Goal: Task Accomplishment & Management: Manage account settings

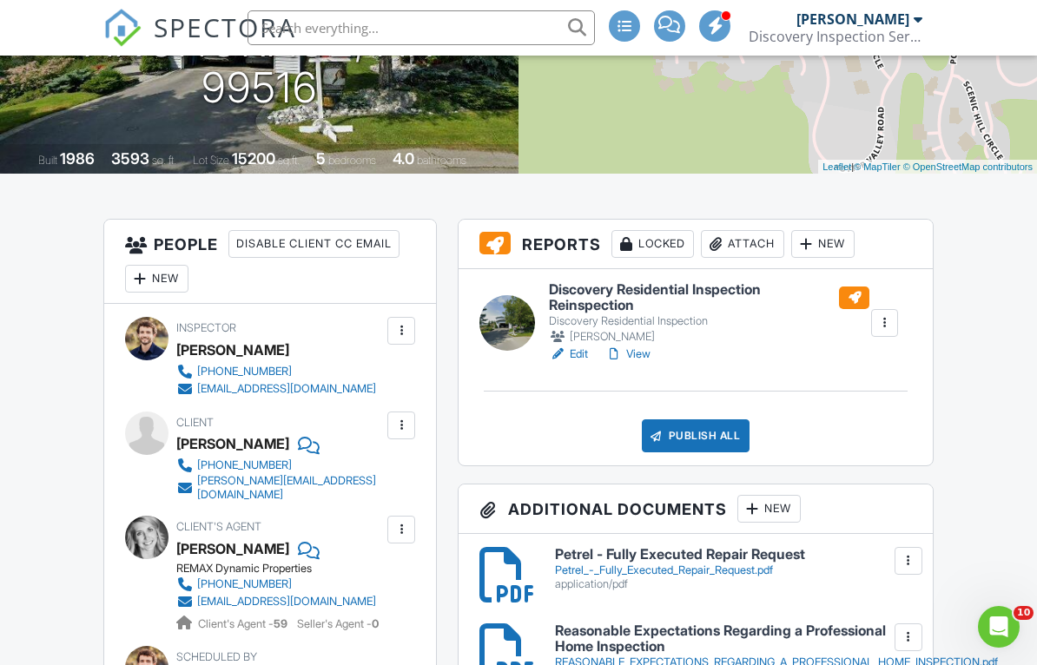
scroll to position [288, 0]
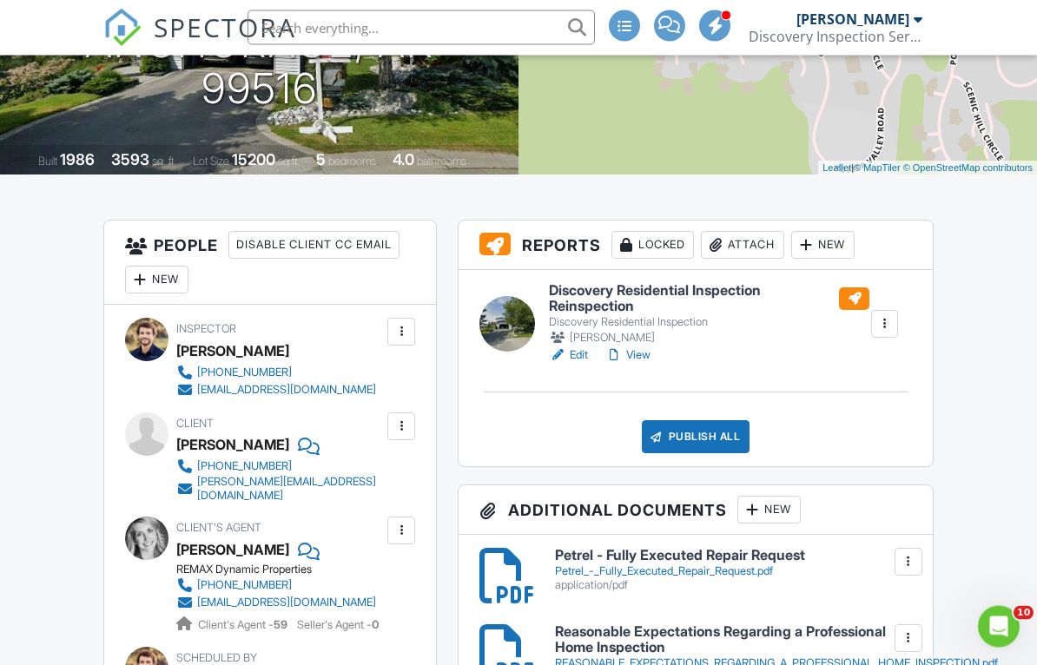
click at [708, 454] on div "Publish All" at bounding box center [696, 437] width 109 height 33
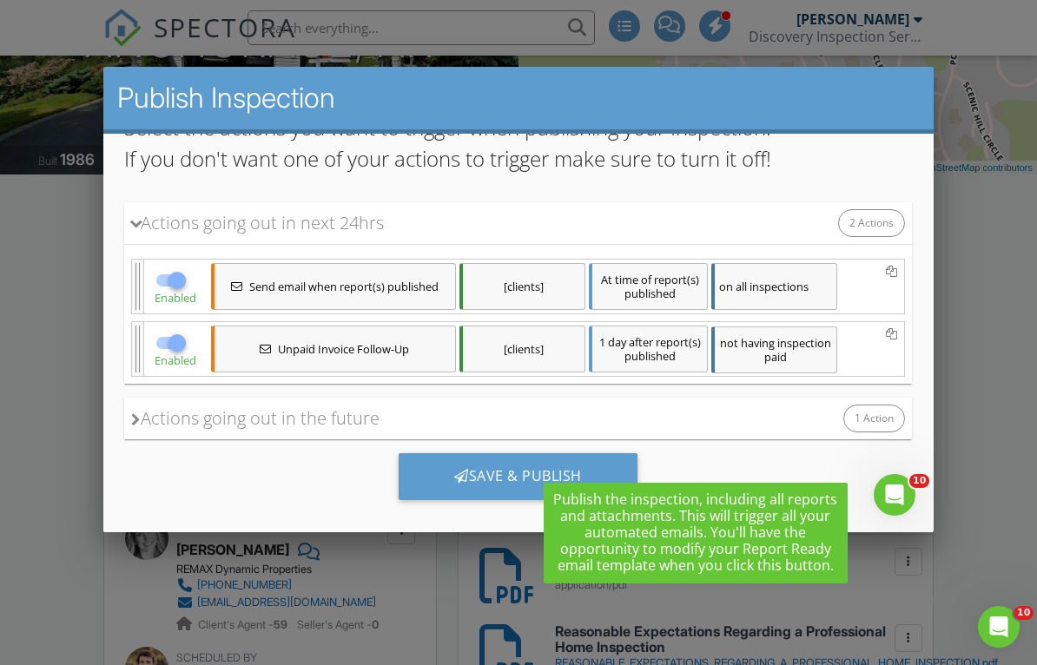
scroll to position [154, 0]
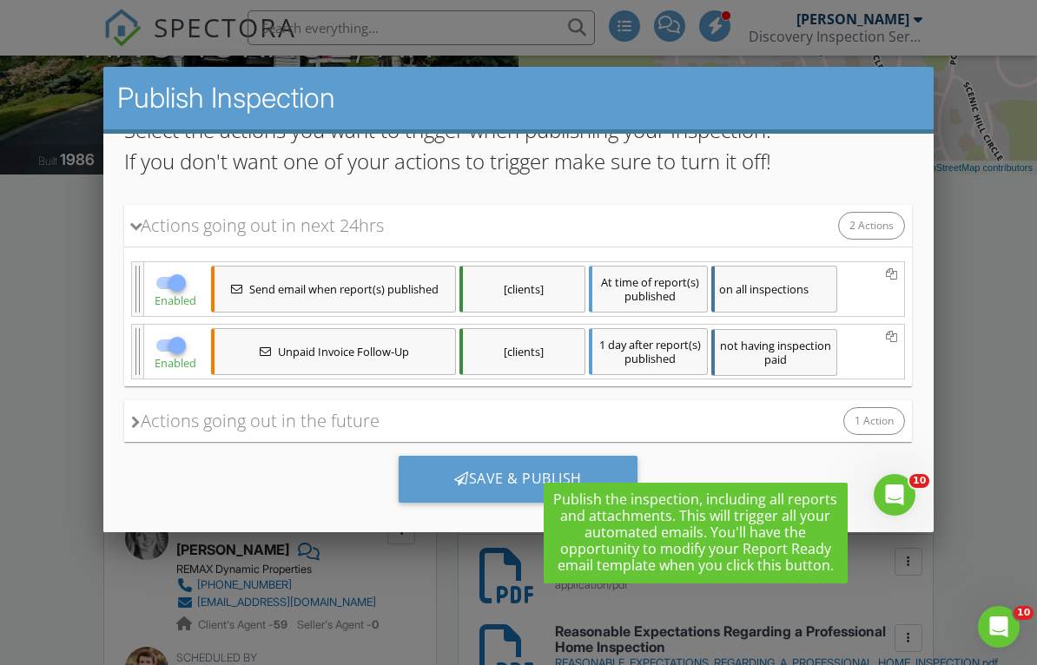
click at [787, 287] on div "on all inspections" at bounding box center [774, 288] width 126 height 47
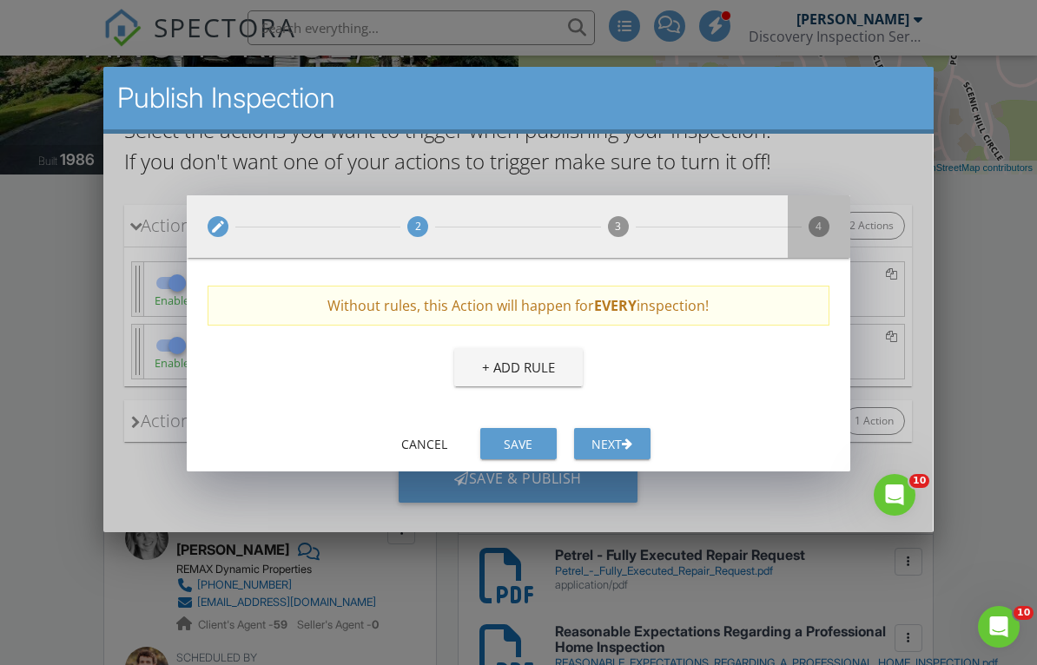
click at [814, 232] on span "4" at bounding box center [818, 225] width 21 height 21
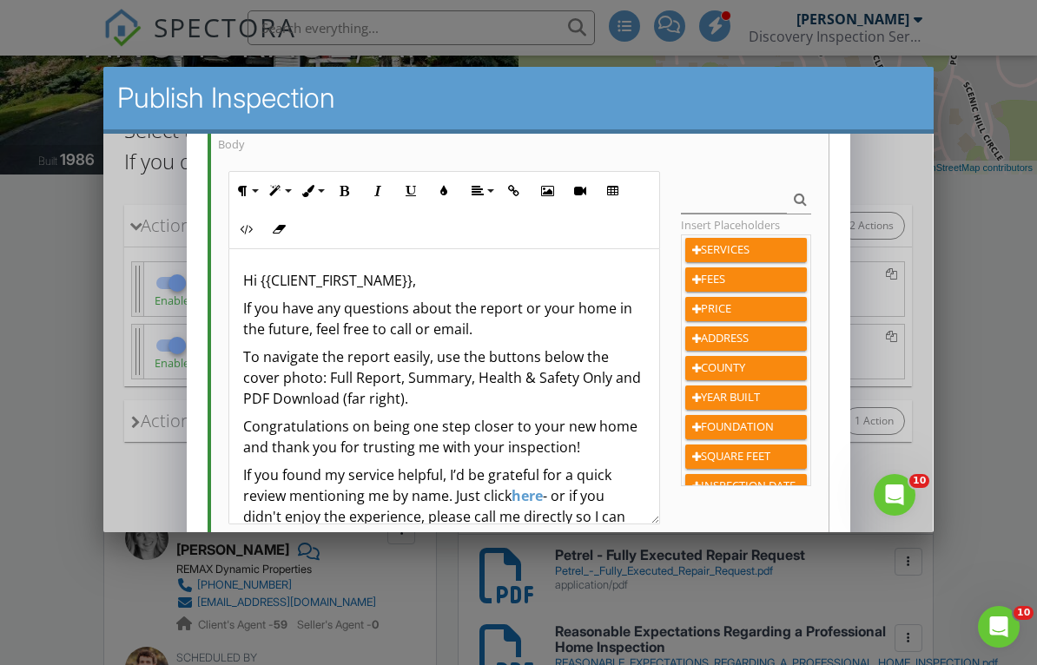
scroll to position [326, 0]
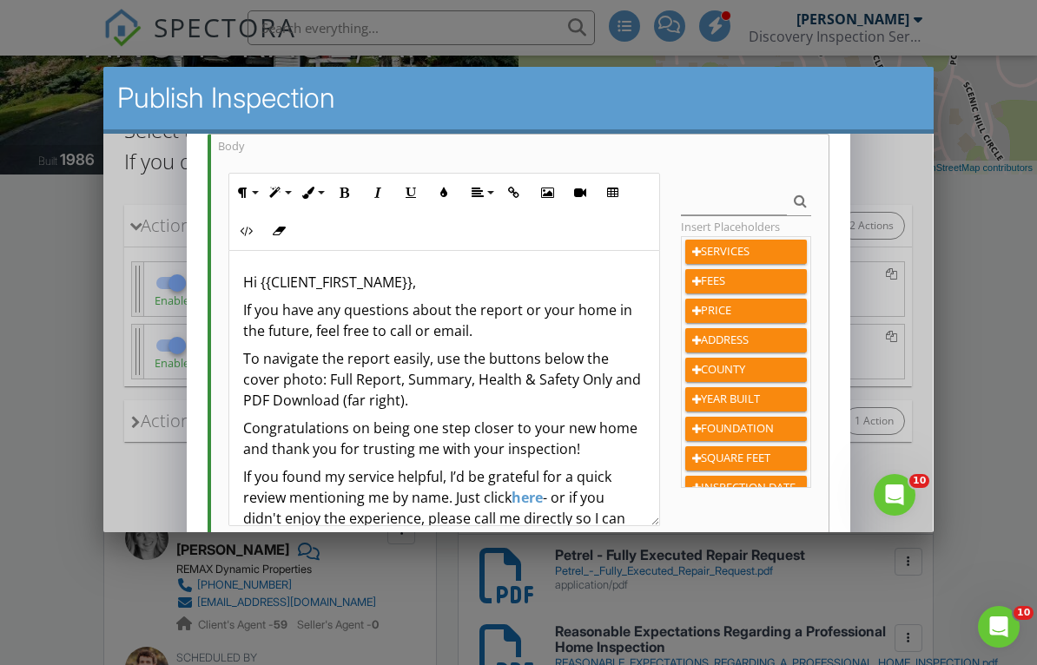
click at [273, 293] on div "Hi {{CLIENT_FIRST_NAME}}, If you have any questions about the report or your ho…" at bounding box center [444, 451] width 430 height 403
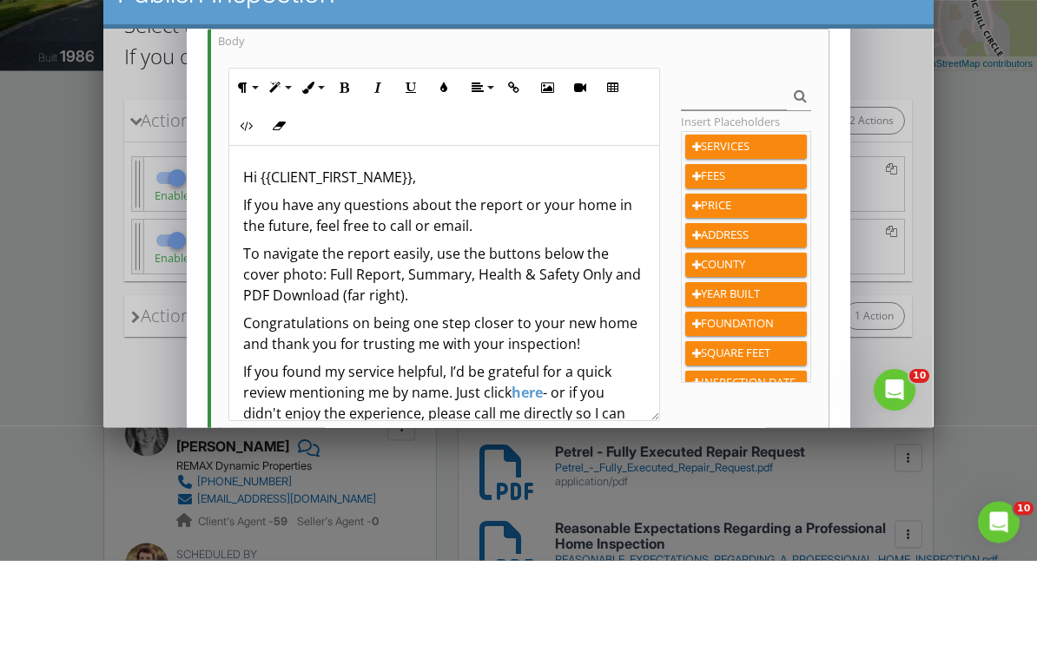
click at [251, 208] on p "If you have any questions about the report or your home in the future, feel fre…" at bounding box center [444, 215] width 402 height 42
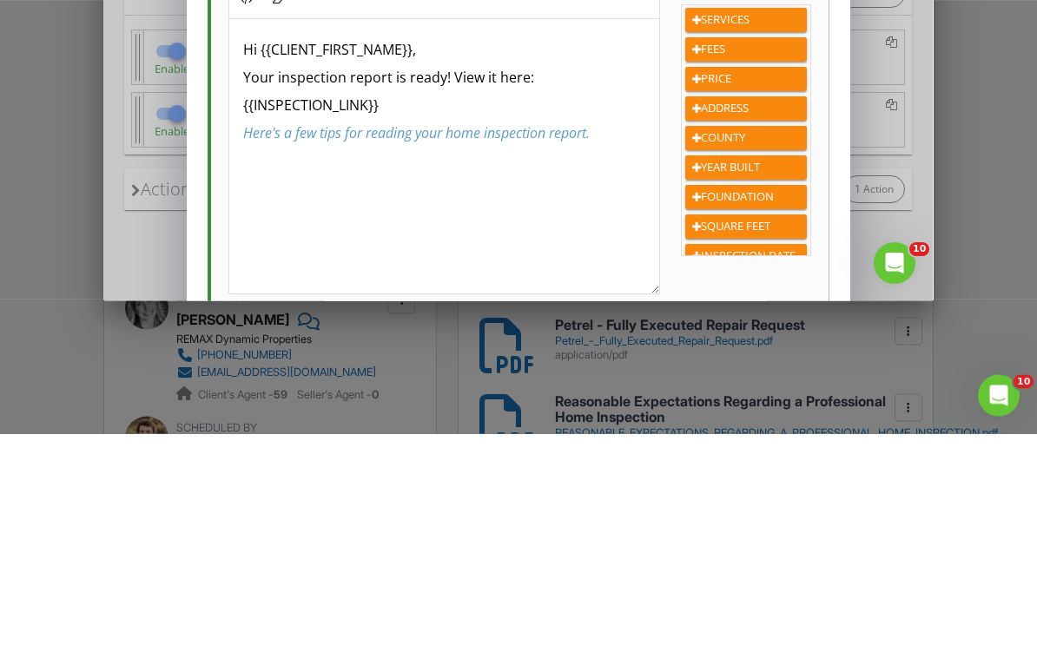
scroll to position [1, 0]
click at [635, 135] on p "Here's a few tips for reading your home inspection report." at bounding box center [444, 133] width 402 height 21
click at [272, 69] on p "Your inspection report is ready! View it here:" at bounding box center [444, 78] width 402 height 21
click at [273, 73] on p "Your inspection report is ready! View it here:" at bounding box center [444, 78] width 402 height 21
click at [535, 111] on p "{{INSPECTION_LINK}}" at bounding box center [444, 106] width 402 height 21
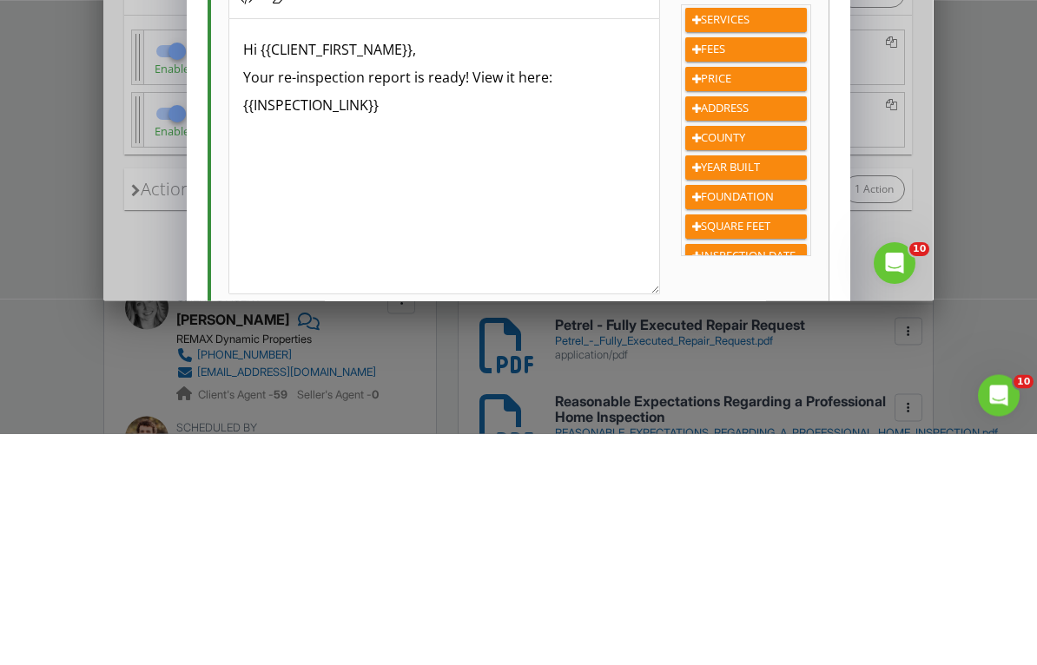
scroll to position [520, 0]
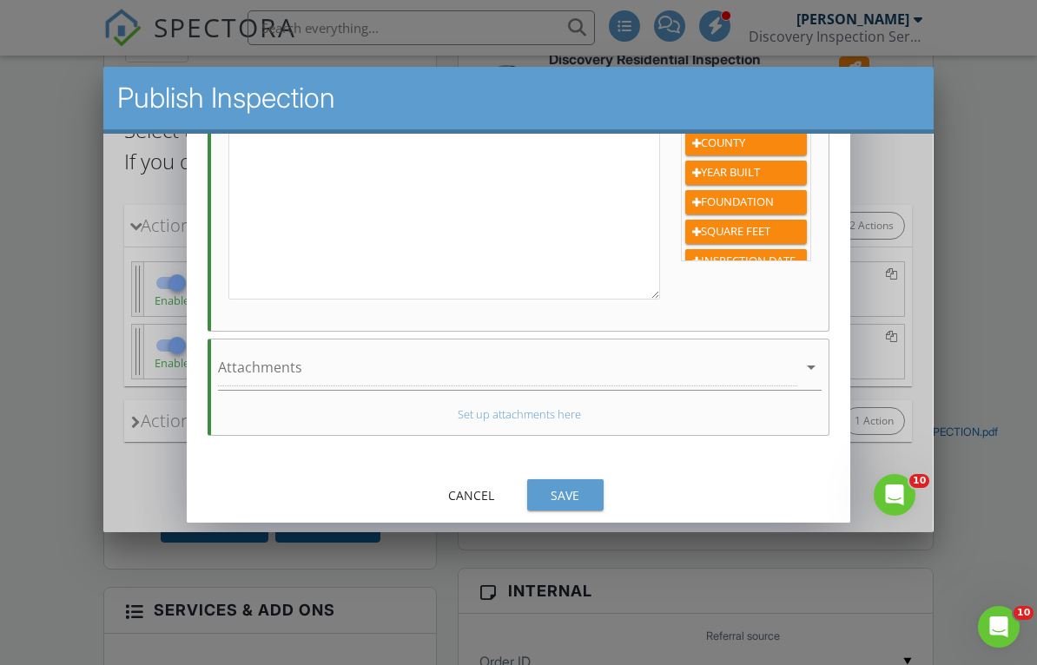
click at [591, 497] on button "Save" at bounding box center [565, 493] width 76 height 31
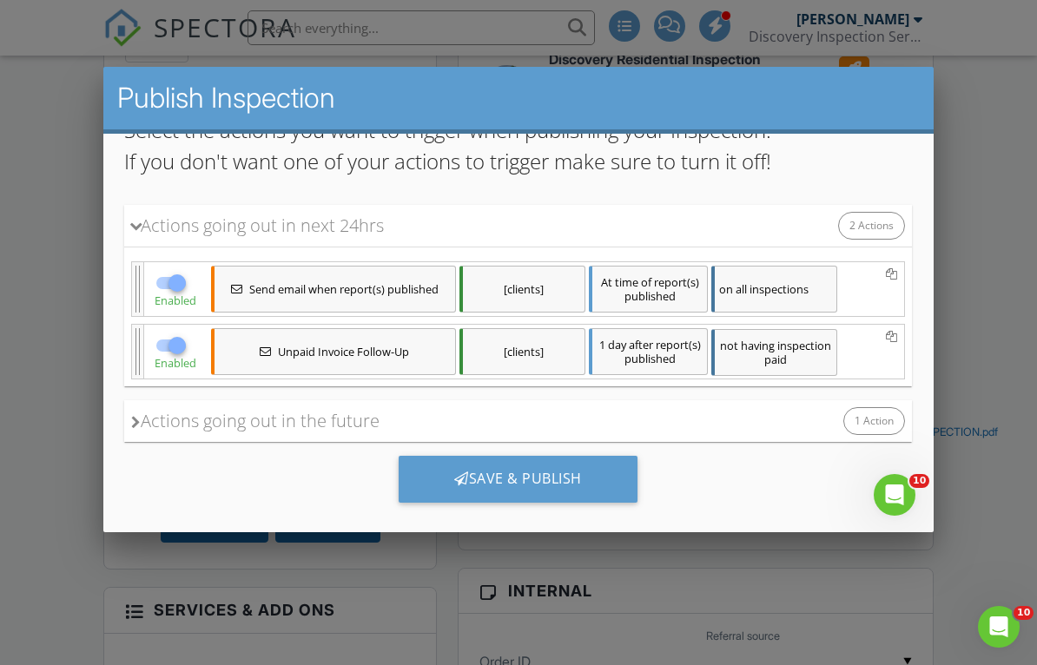
scroll to position [514, 0]
click at [594, 483] on div "Save & Publish" at bounding box center [518, 478] width 239 height 47
